Goal: Book appointment/travel/reservation

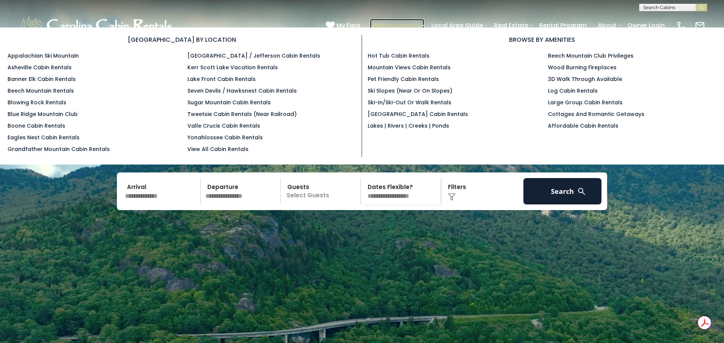
click at [412, 25] on link "Browse Rentals" at bounding box center [397, 25] width 54 height 13
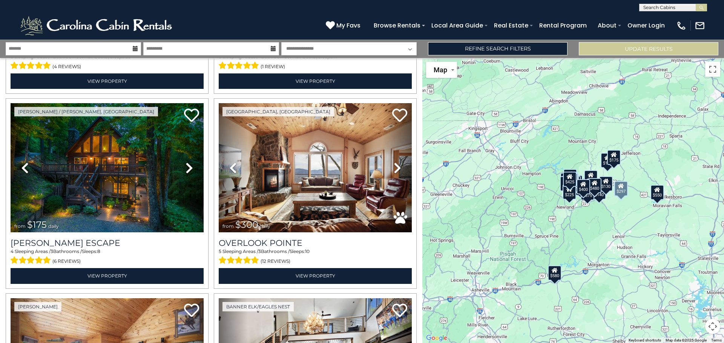
scroll to position [182, 0]
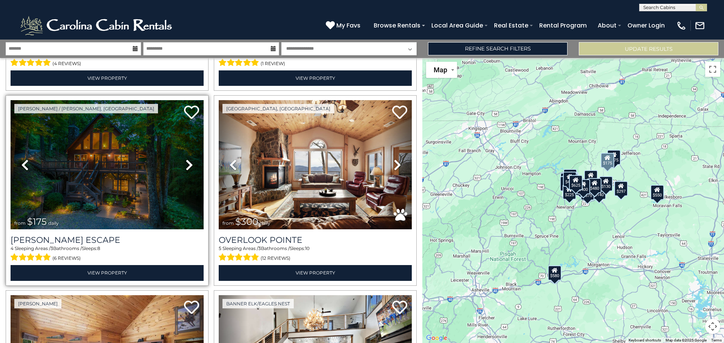
click at [189, 165] on icon at bounding box center [190, 165] width 8 height 12
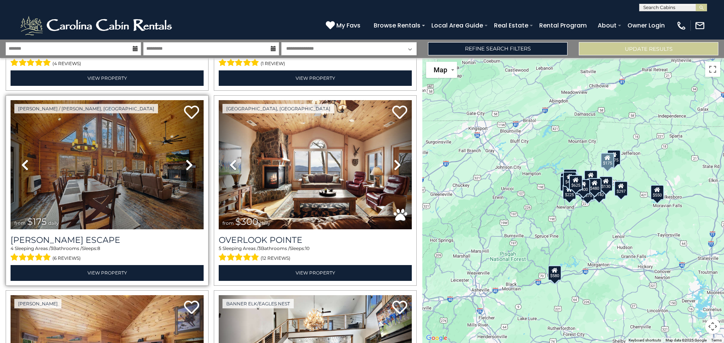
click at [189, 165] on icon at bounding box center [190, 165] width 8 height 12
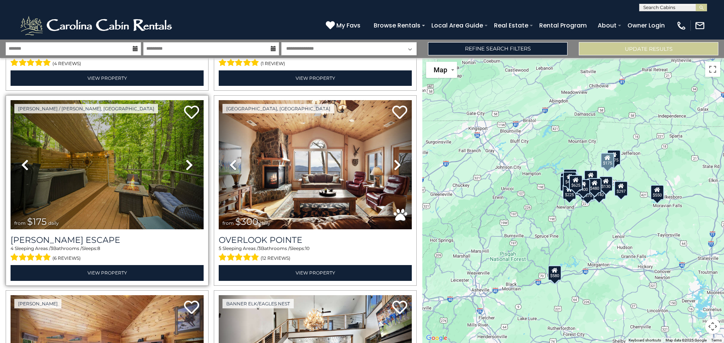
click at [189, 165] on icon at bounding box center [190, 165] width 8 height 12
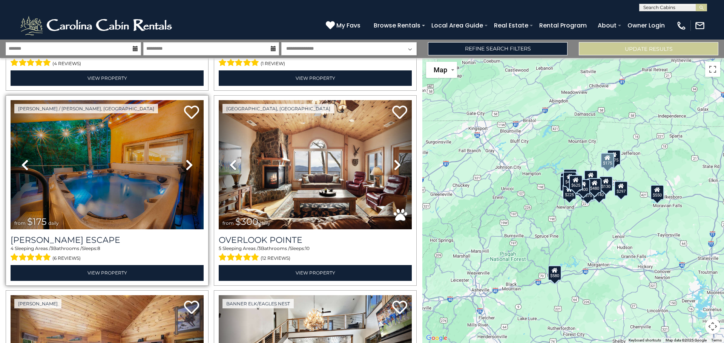
click at [189, 165] on icon at bounding box center [190, 165] width 8 height 12
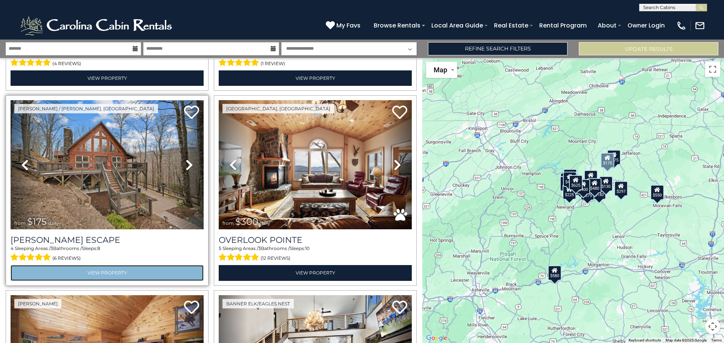
click at [113, 272] on link "View Property" at bounding box center [107, 272] width 193 height 15
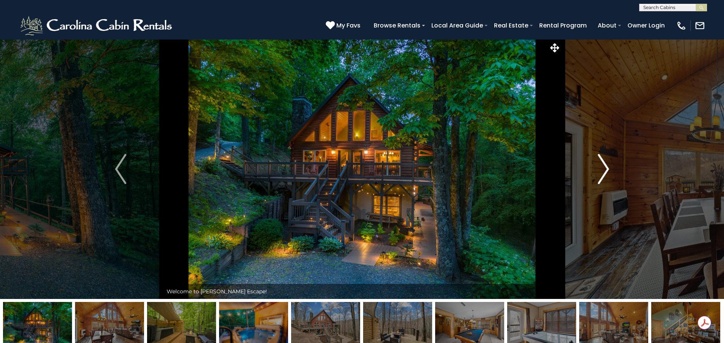
click at [606, 164] on img "Next" at bounding box center [603, 169] width 11 height 30
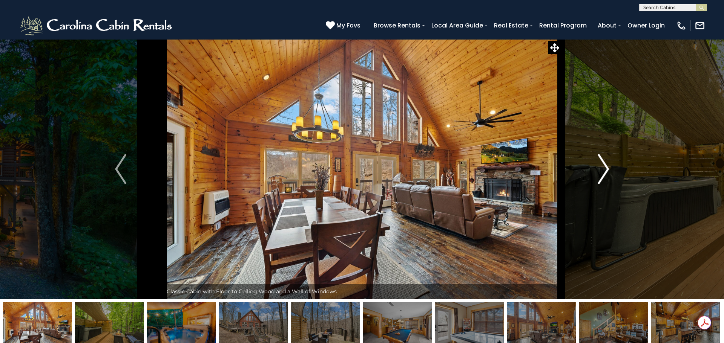
click at [606, 167] on img "Next" at bounding box center [603, 169] width 11 height 30
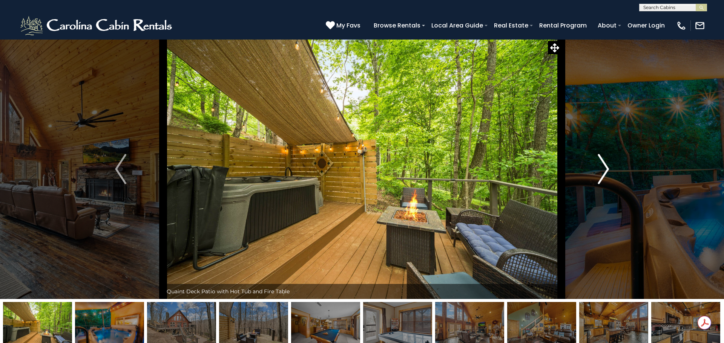
click at [605, 167] on img "Next" at bounding box center [603, 169] width 11 height 30
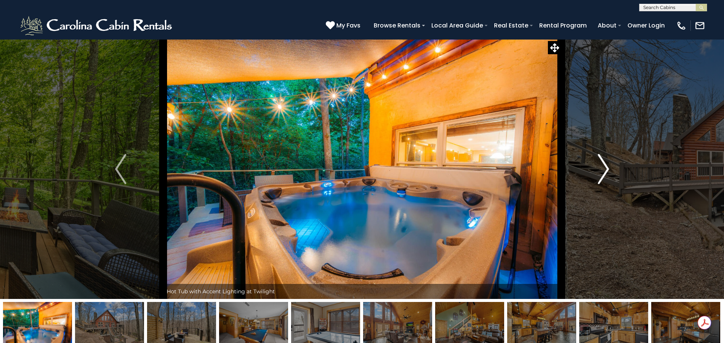
click at [605, 167] on img "Next" at bounding box center [603, 169] width 11 height 30
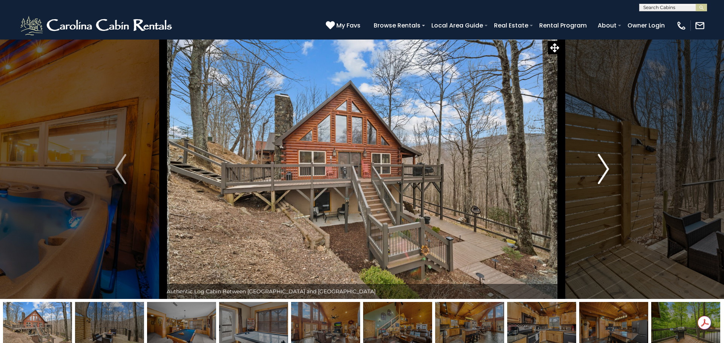
click at [605, 167] on img "Next" at bounding box center [603, 169] width 11 height 30
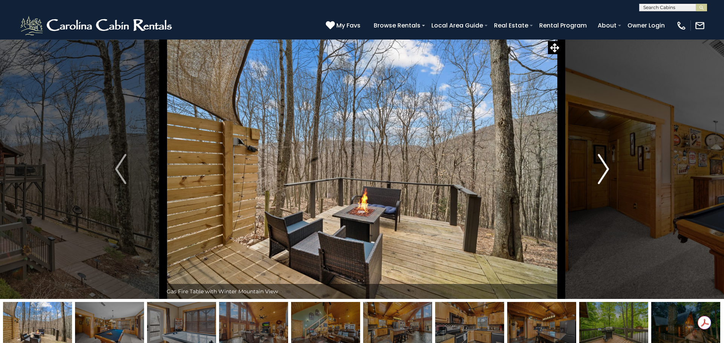
click at [605, 167] on img "Next" at bounding box center [603, 169] width 11 height 30
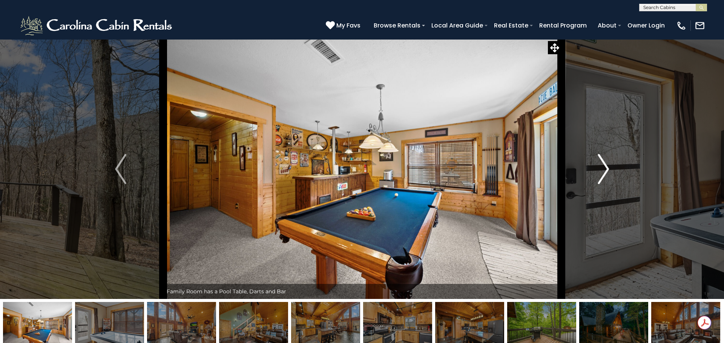
click at [605, 167] on img "Next" at bounding box center [603, 169] width 11 height 30
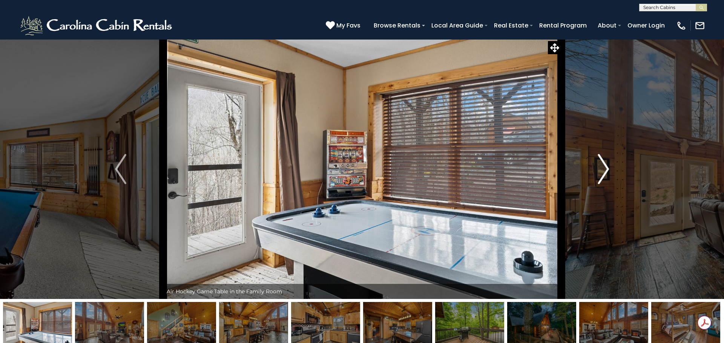
click at [605, 167] on img "Next" at bounding box center [603, 169] width 11 height 30
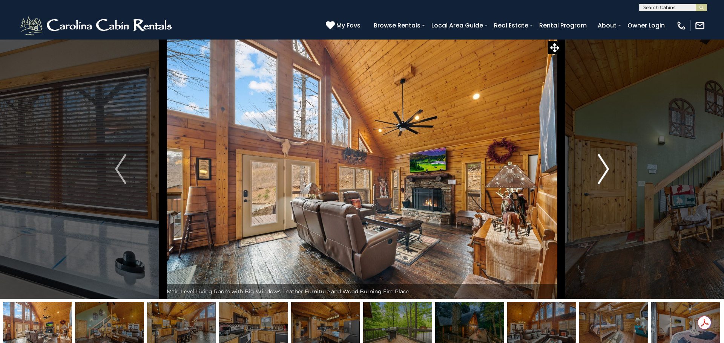
click at [605, 167] on img "Next" at bounding box center [603, 169] width 11 height 30
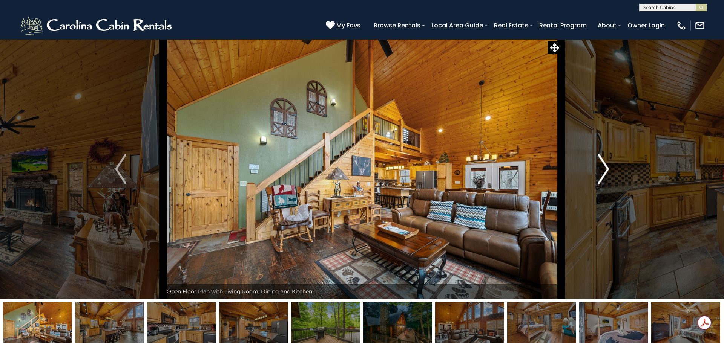
click at [605, 167] on img "Next" at bounding box center [603, 169] width 11 height 30
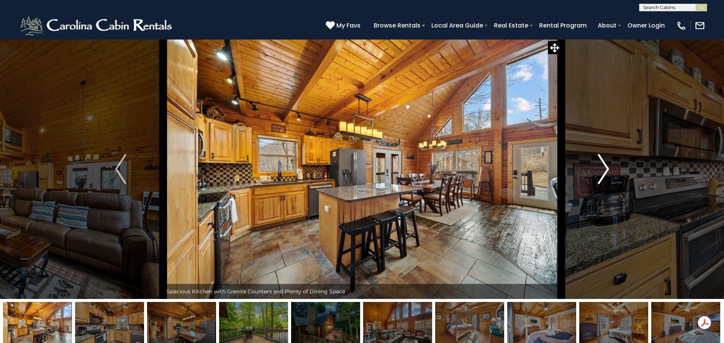
click at [605, 167] on img "Next" at bounding box center [603, 169] width 11 height 30
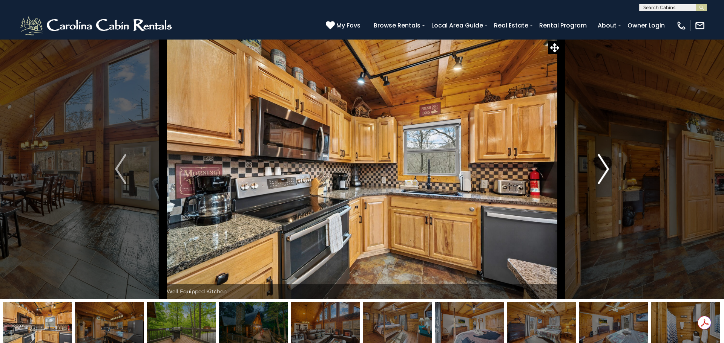
click at [605, 167] on img "Next" at bounding box center [603, 169] width 11 height 30
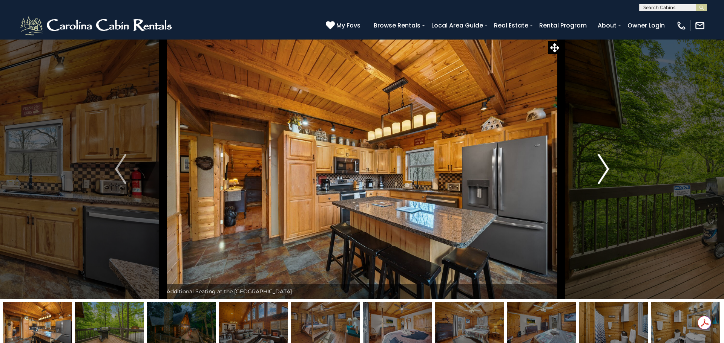
click at [605, 167] on img "Next" at bounding box center [603, 169] width 11 height 30
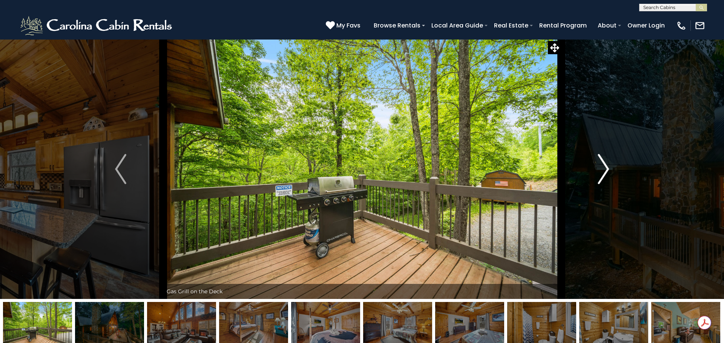
click at [605, 167] on img "Next" at bounding box center [603, 169] width 11 height 30
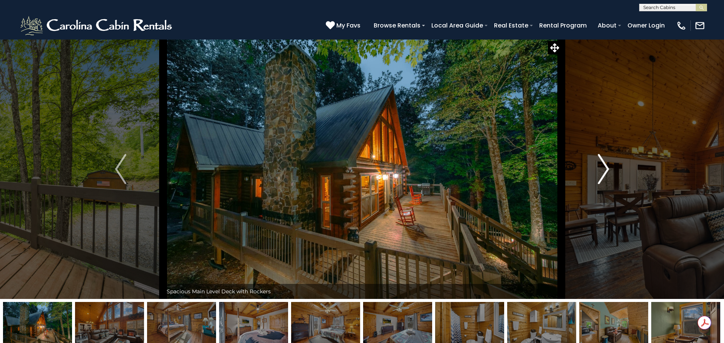
click at [605, 167] on img "Next" at bounding box center [603, 169] width 11 height 30
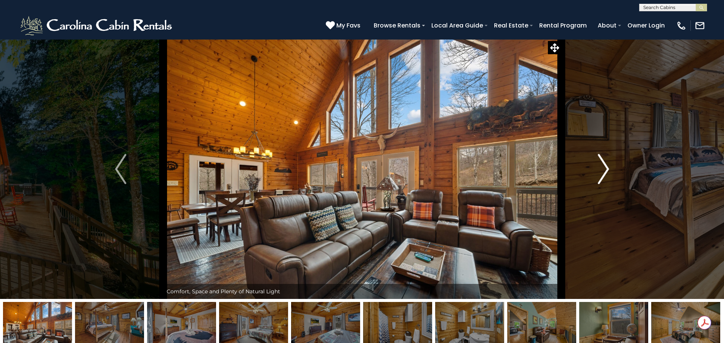
click at [605, 167] on img "Next" at bounding box center [603, 169] width 11 height 30
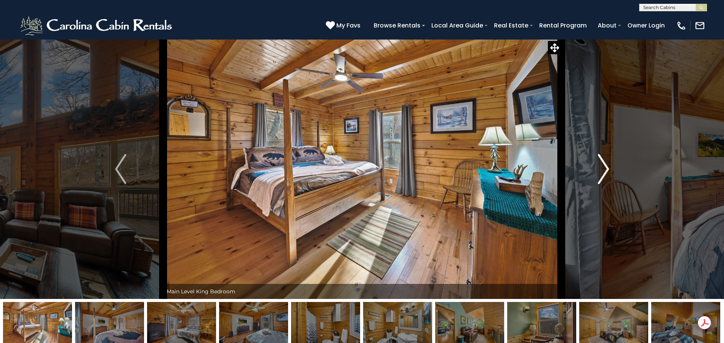
click at [605, 167] on img "Next" at bounding box center [603, 169] width 11 height 30
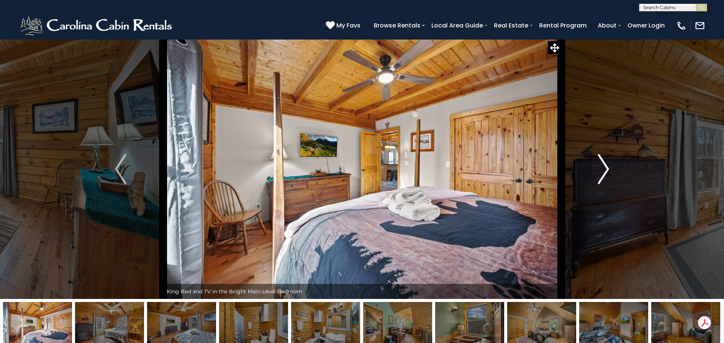
click at [605, 167] on img "Next" at bounding box center [603, 169] width 11 height 30
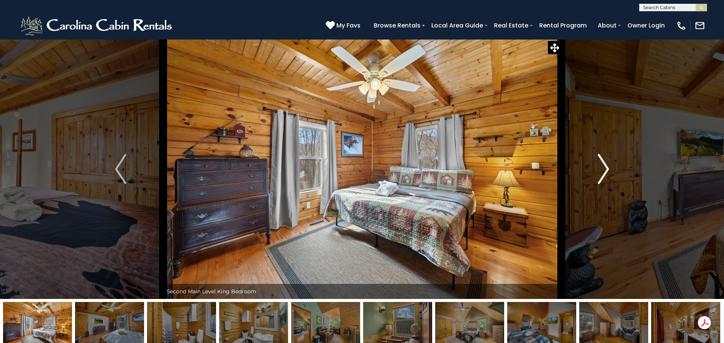
click at [605, 168] on img "Next" at bounding box center [603, 169] width 11 height 30
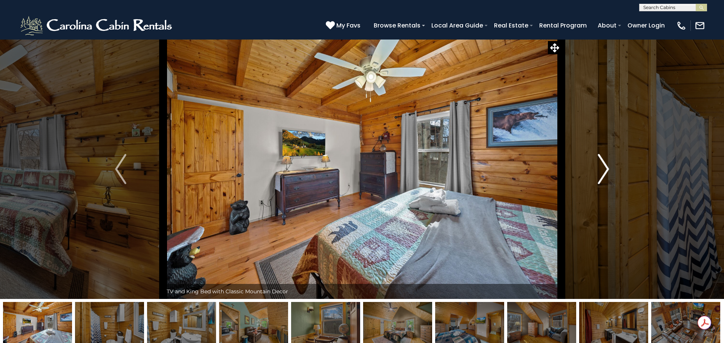
click at [605, 168] on img "Next" at bounding box center [603, 169] width 11 height 30
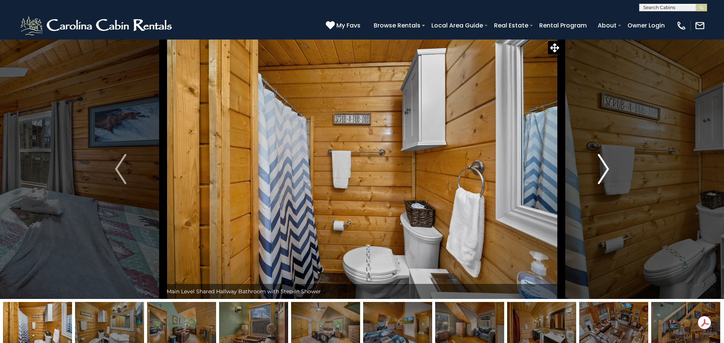
click at [605, 168] on img "Next" at bounding box center [603, 169] width 11 height 30
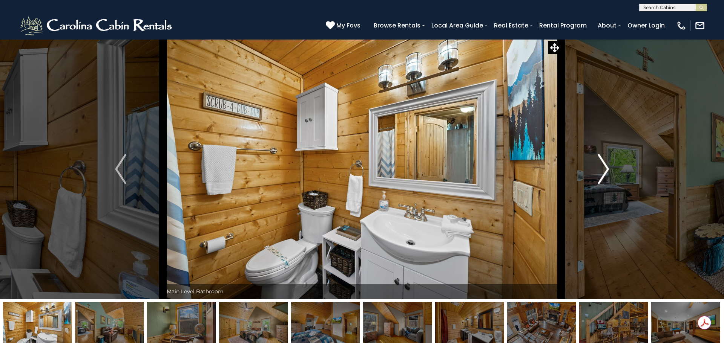
click at [605, 168] on img "Next" at bounding box center [603, 169] width 11 height 30
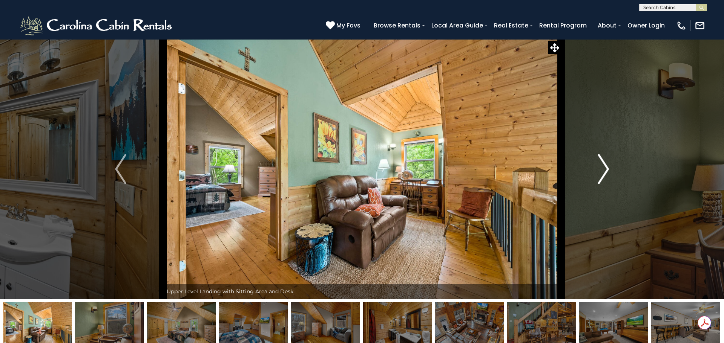
click at [605, 168] on img "Next" at bounding box center [603, 169] width 11 height 30
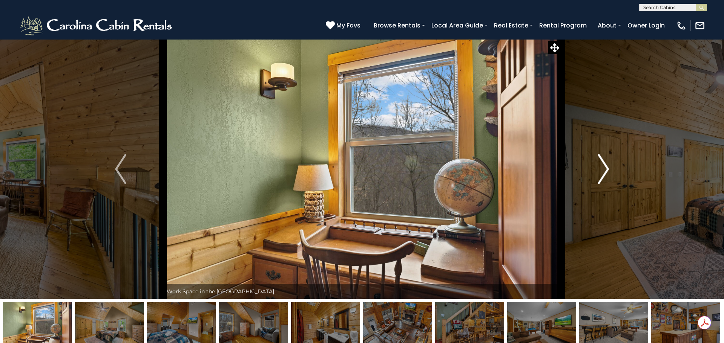
click at [605, 168] on img "Next" at bounding box center [603, 169] width 11 height 30
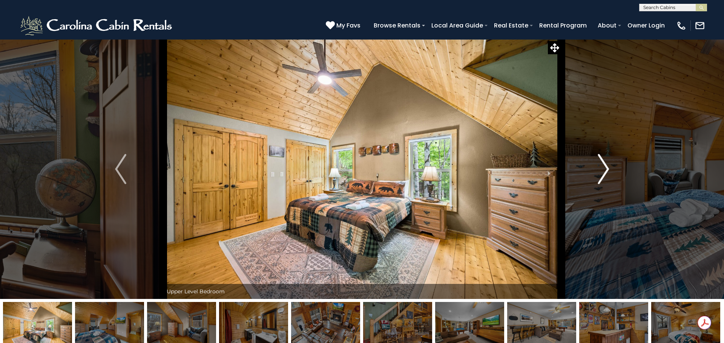
click at [605, 168] on img "Next" at bounding box center [603, 169] width 11 height 30
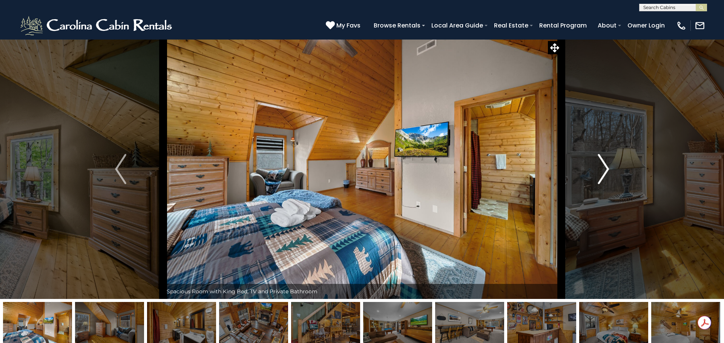
click at [605, 168] on img "Next" at bounding box center [603, 169] width 11 height 30
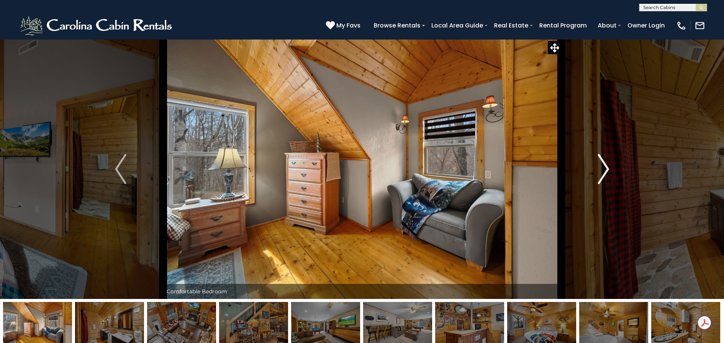
click at [605, 168] on img "Next" at bounding box center [603, 169] width 11 height 30
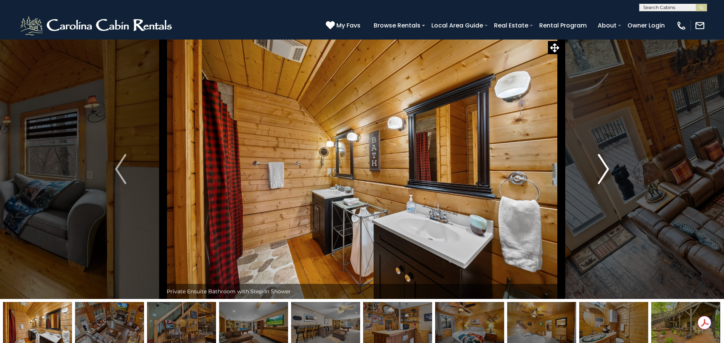
click at [605, 168] on img "Next" at bounding box center [603, 169] width 11 height 30
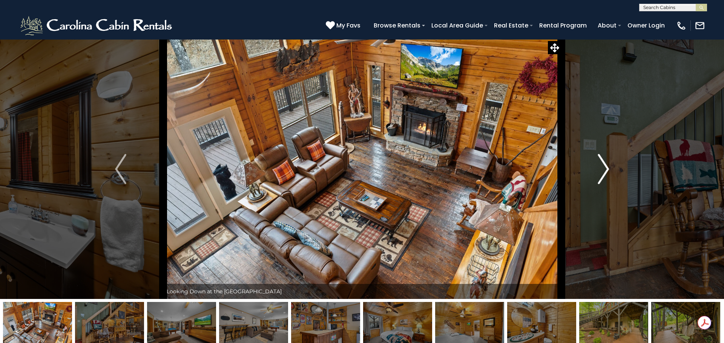
click at [605, 168] on img "Next" at bounding box center [603, 169] width 11 height 30
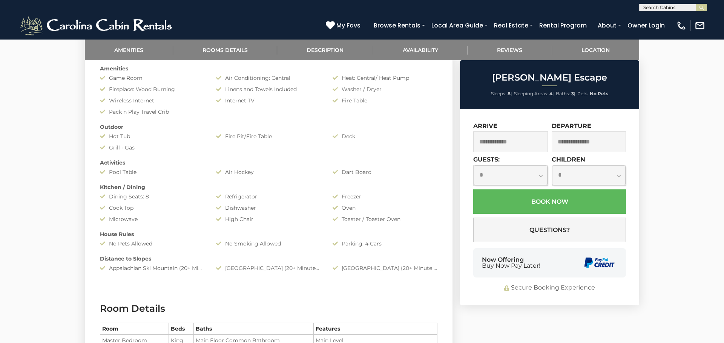
scroll to position [404, 0]
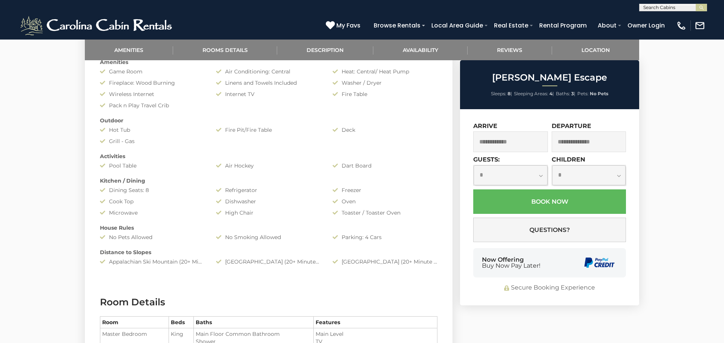
click at [503, 143] on input "text" at bounding box center [510, 142] width 75 height 21
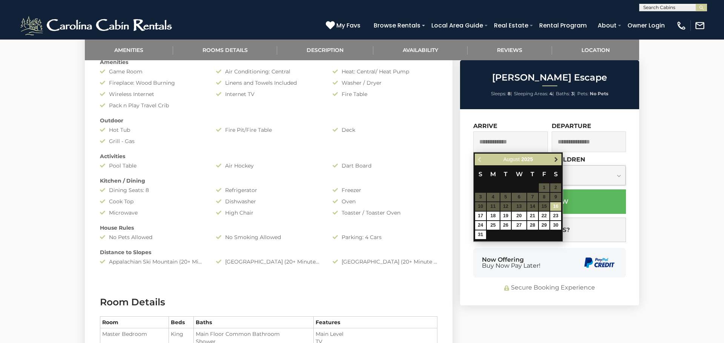
click at [555, 159] on span "Next" at bounding box center [556, 160] width 6 height 6
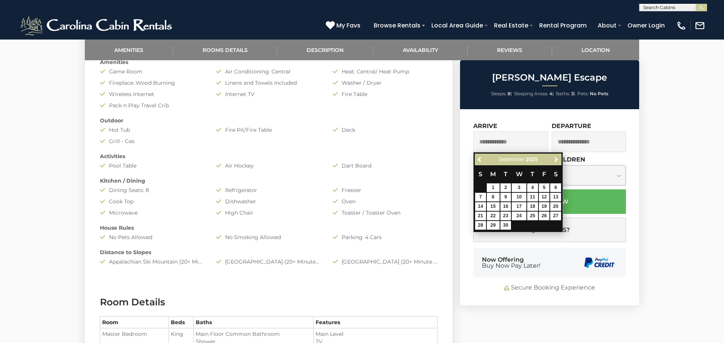
click at [555, 159] on span "Next" at bounding box center [556, 160] width 6 height 6
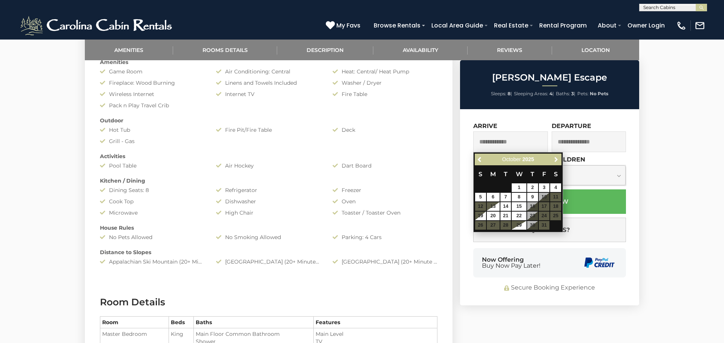
click at [555, 159] on span "Next" at bounding box center [556, 160] width 6 height 6
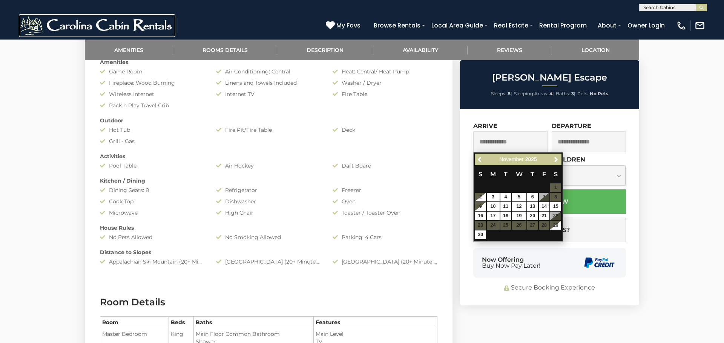
click at [115, 25] on img at bounding box center [97, 25] width 156 height 23
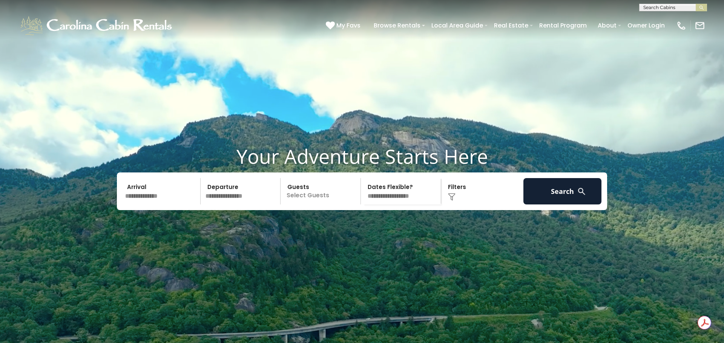
click at [132, 205] on input "text" at bounding box center [162, 191] width 78 height 26
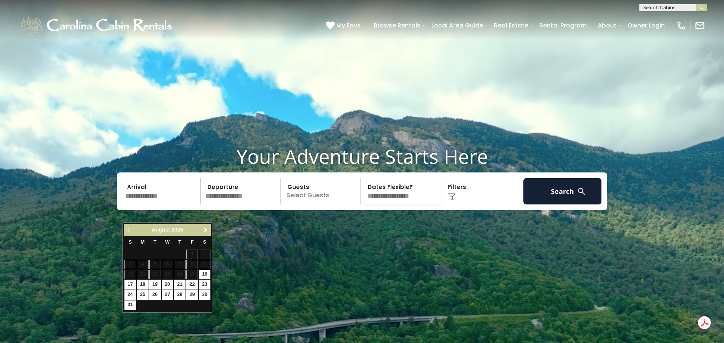
click at [206, 228] on span "Next" at bounding box center [205, 230] width 6 height 6
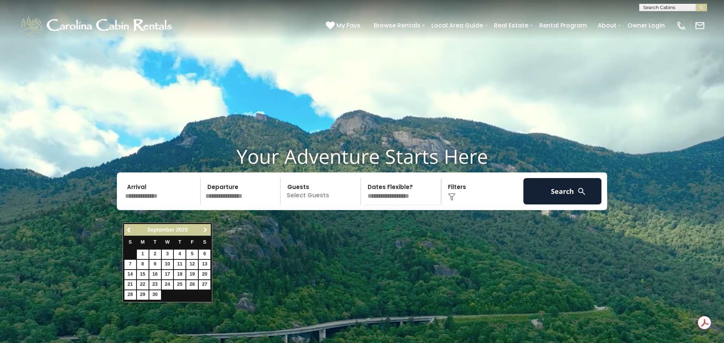
click at [206, 228] on span "Next" at bounding box center [205, 230] width 6 height 6
click at [166, 294] on link "26" at bounding box center [168, 295] width 12 height 9
type input "********"
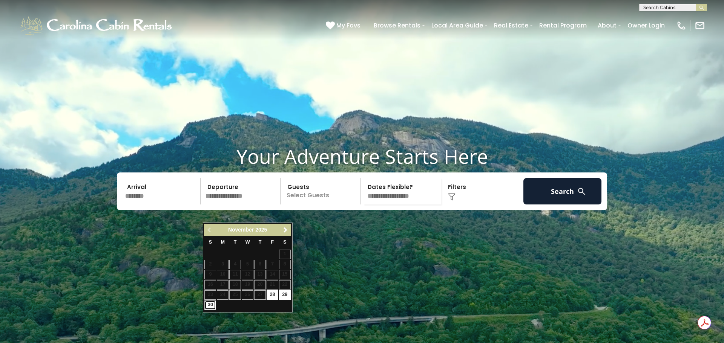
click at [213, 305] on link "30" at bounding box center [210, 305] width 12 height 9
type input "********"
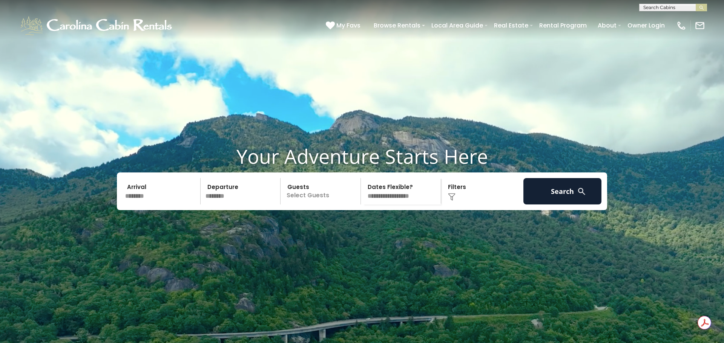
click at [321, 205] on p "Select Guests" at bounding box center [322, 191] width 78 height 26
click at [359, 226] on span "+" at bounding box center [358, 223] width 3 height 8
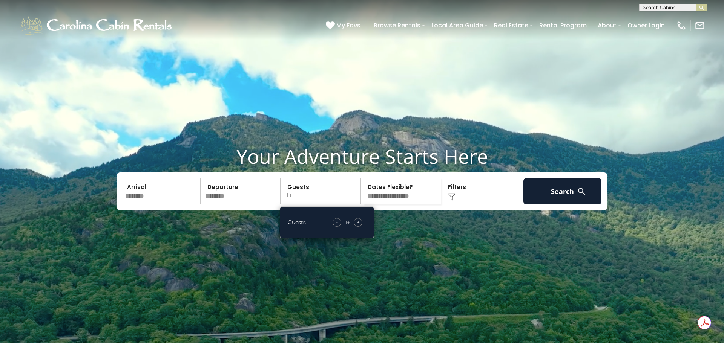
click at [359, 226] on span "+" at bounding box center [358, 223] width 3 height 8
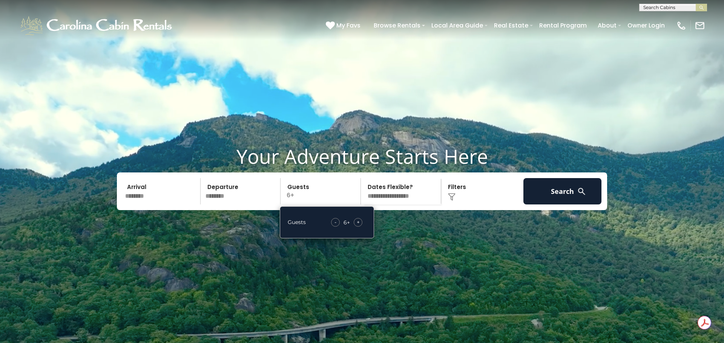
click at [452, 201] on img at bounding box center [452, 197] width 8 height 8
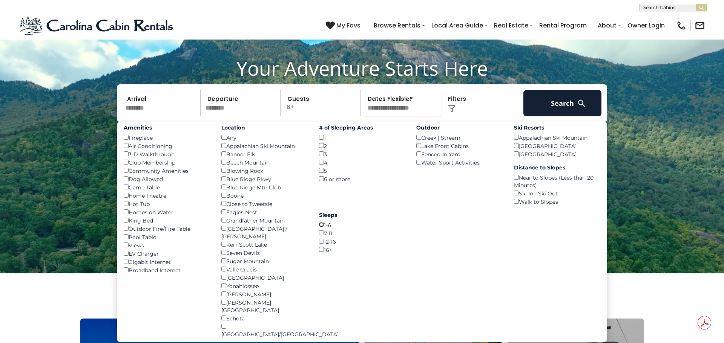
scroll to position [90, 0]
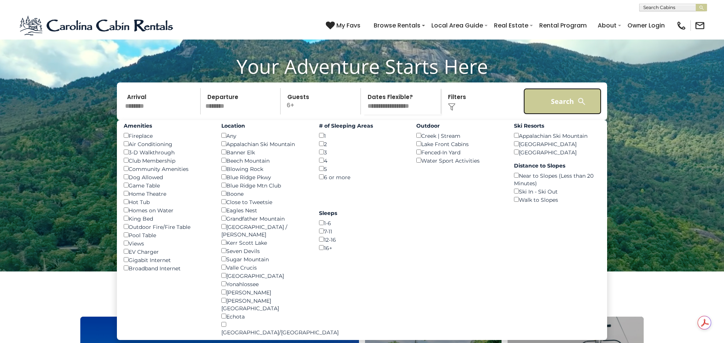
click at [557, 115] on button "Search" at bounding box center [562, 101] width 78 height 26
